Goal: Transaction & Acquisition: Purchase product/service

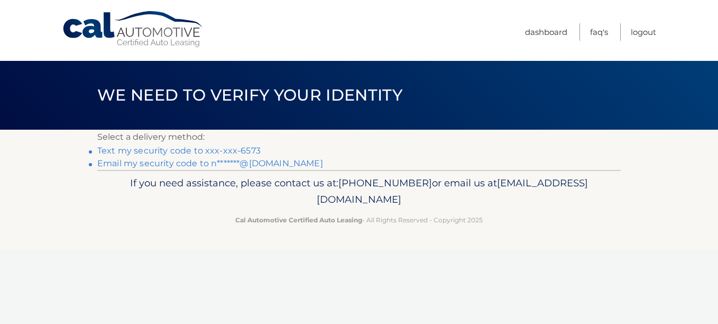
click at [182, 150] on link "Text my security code to xxx-xxx-6573" at bounding box center [178, 150] width 163 height 10
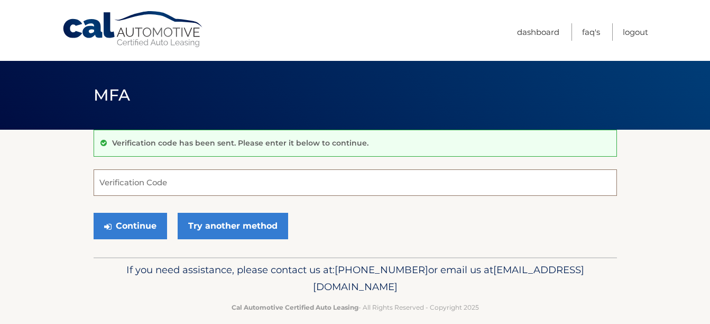
click at [133, 180] on input "Verification Code" at bounding box center [356, 182] width 524 height 26
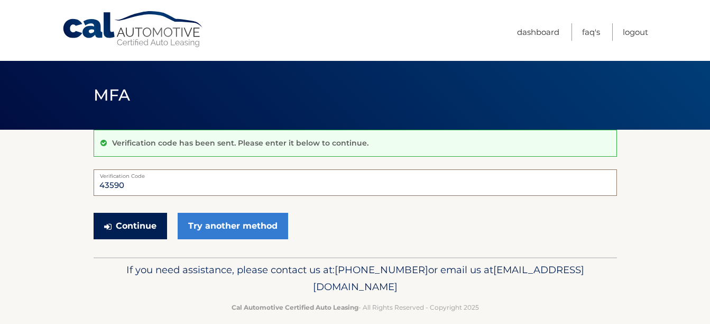
type input "43590"
click at [142, 221] on button "Continue" at bounding box center [131, 226] width 74 height 26
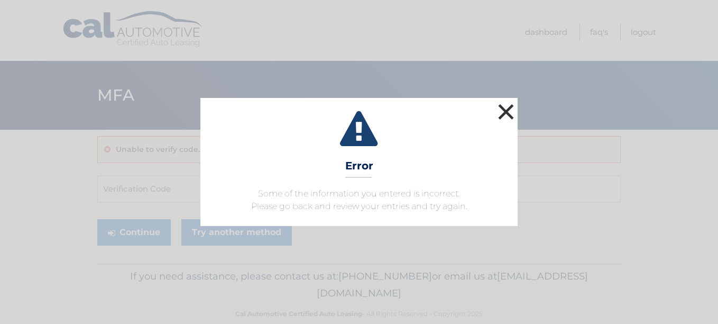
click at [510, 109] on button "×" at bounding box center [506, 111] width 21 height 21
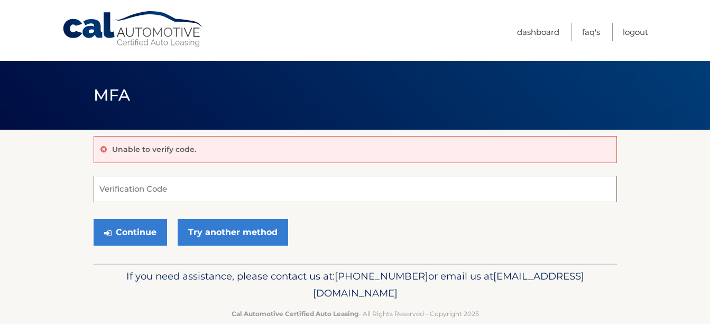
click at [115, 191] on input "Verification Code" at bounding box center [356, 189] width 524 height 26
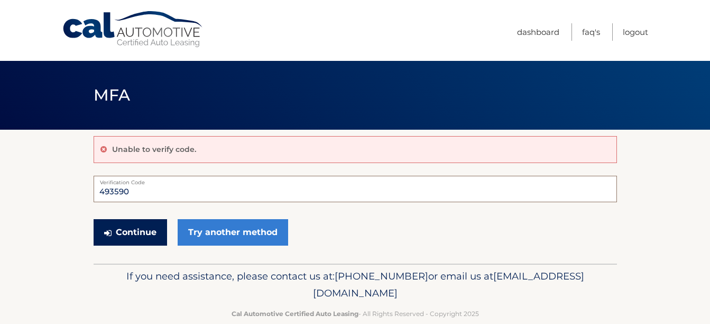
type input "493590"
click at [134, 228] on button "Continue" at bounding box center [131, 232] width 74 height 26
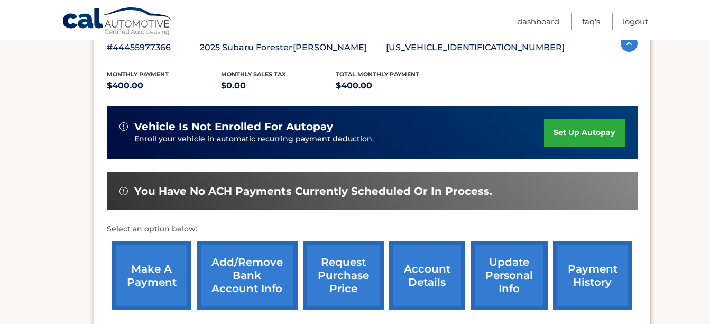
scroll to position [205, 0]
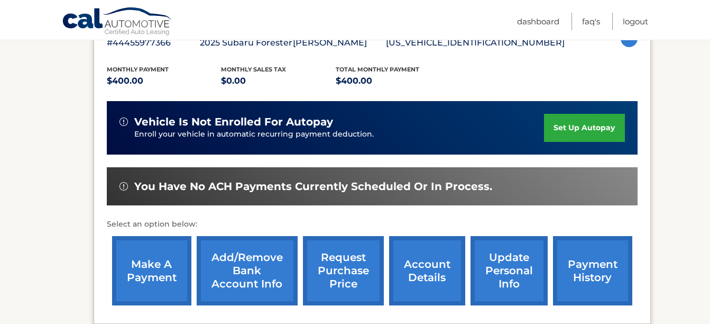
click at [164, 267] on link "make a payment" at bounding box center [151, 270] width 79 height 69
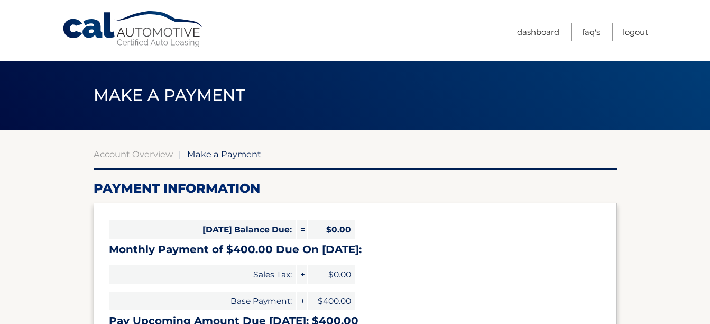
select select "ZTViZDVlZGUtNWFlYS00ZmUwLTlhZDEtZDk1MzhmYTk2MjBh"
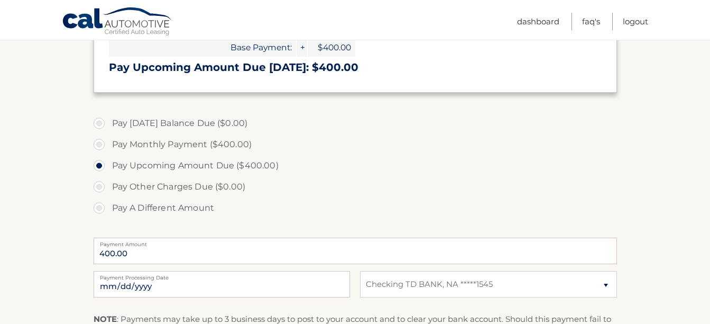
scroll to position [255, 0]
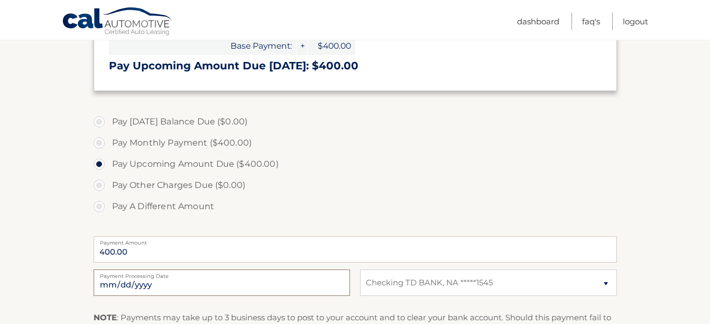
click at [156, 284] on input "2025-10-14" at bounding box center [222, 282] width 257 height 26
type input "2025-10-17"
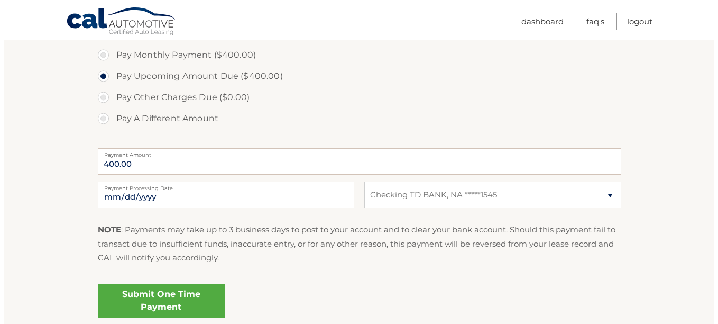
scroll to position [396, 0]
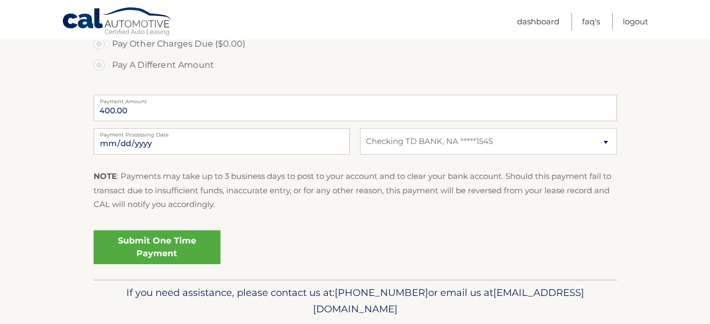
click at [182, 244] on link "Submit One Time Payment" at bounding box center [157, 247] width 127 height 34
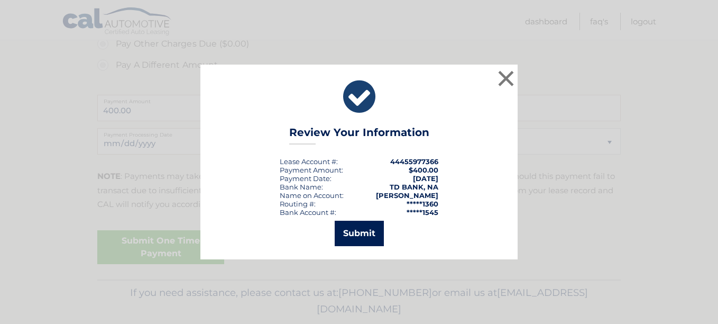
click at [362, 236] on button "Submit" at bounding box center [359, 233] width 49 height 25
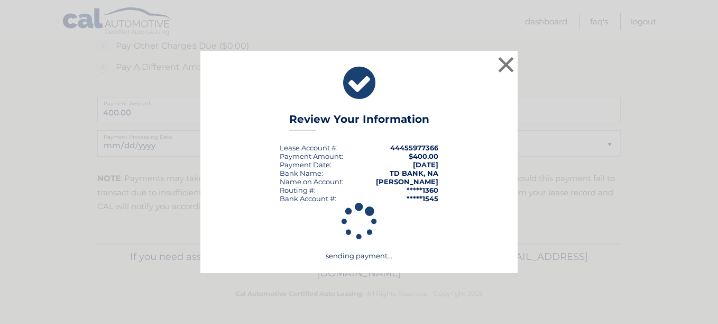
scroll to position [394, 0]
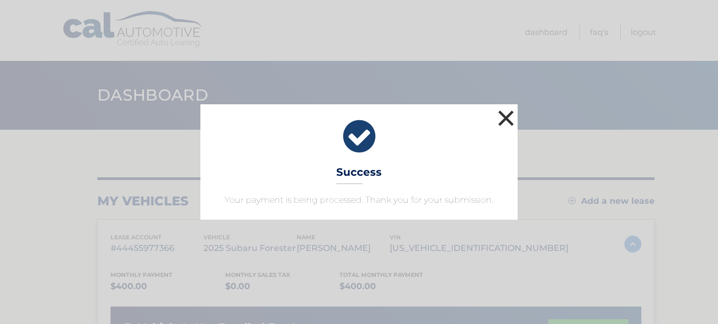
click at [506, 113] on button "×" at bounding box center [506, 117] width 21 height 21
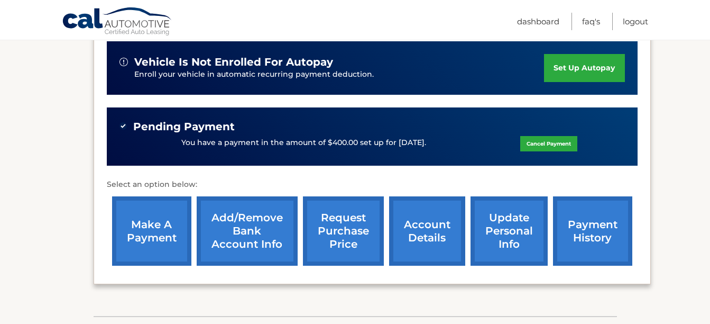
scroll to position [268, 0]
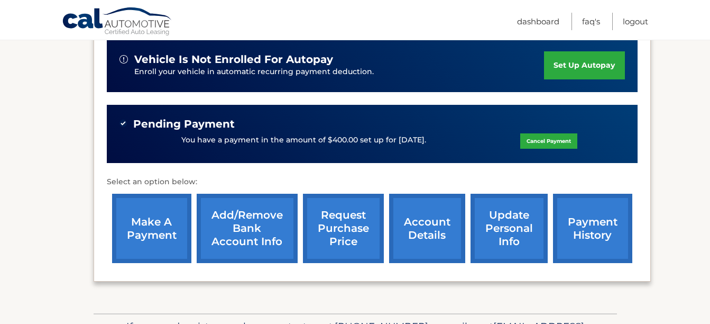
click at [433, 222] on link "account details" at bounding box center [427, 228] width 76 height 69
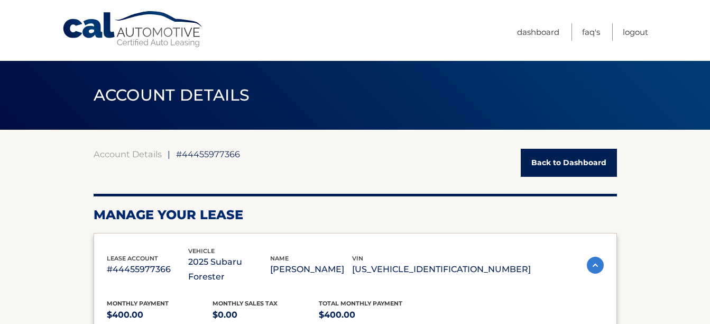
click at [544, 163] on link "Back to Dashboard" at bounding box center [569, 163] width 96 height 28
